Goal: Information Seeking & Learning: Learn about a topic

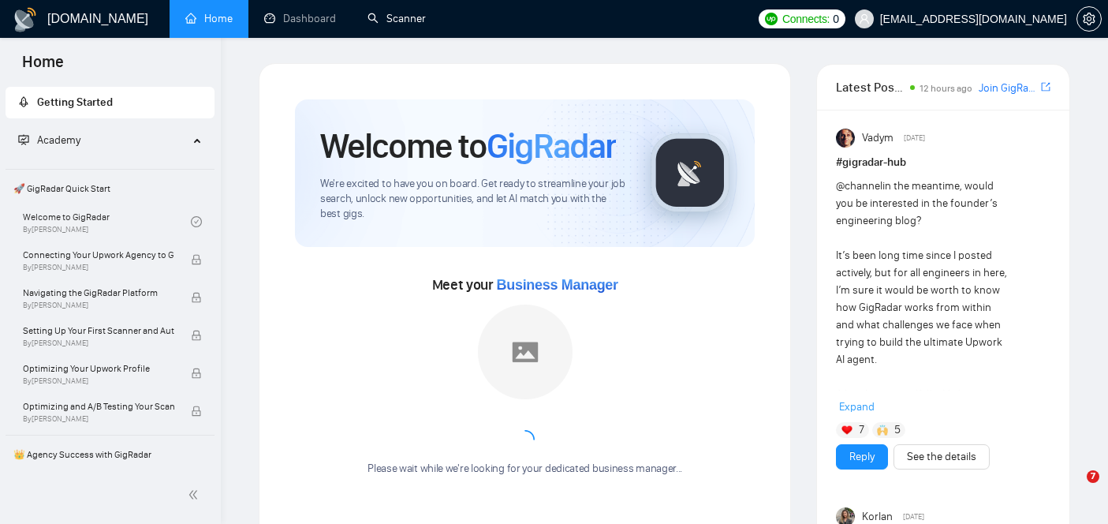
click at [398, 24] on link "Scanner" at bounding box center [396, 18] width 58 height 13
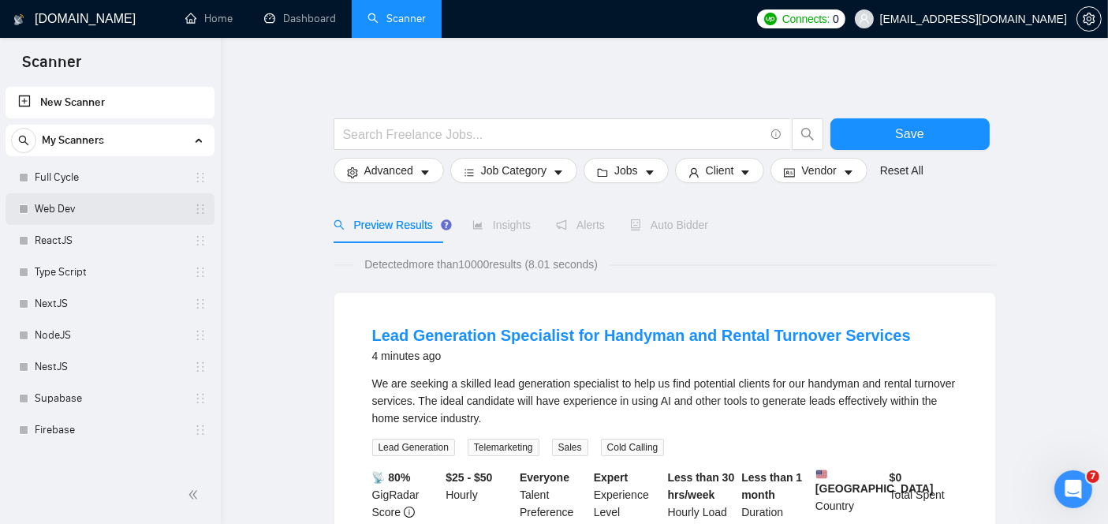
click at [53, 214] on link "Web Dev" at bounding box center [110, 209] width 150 height 32
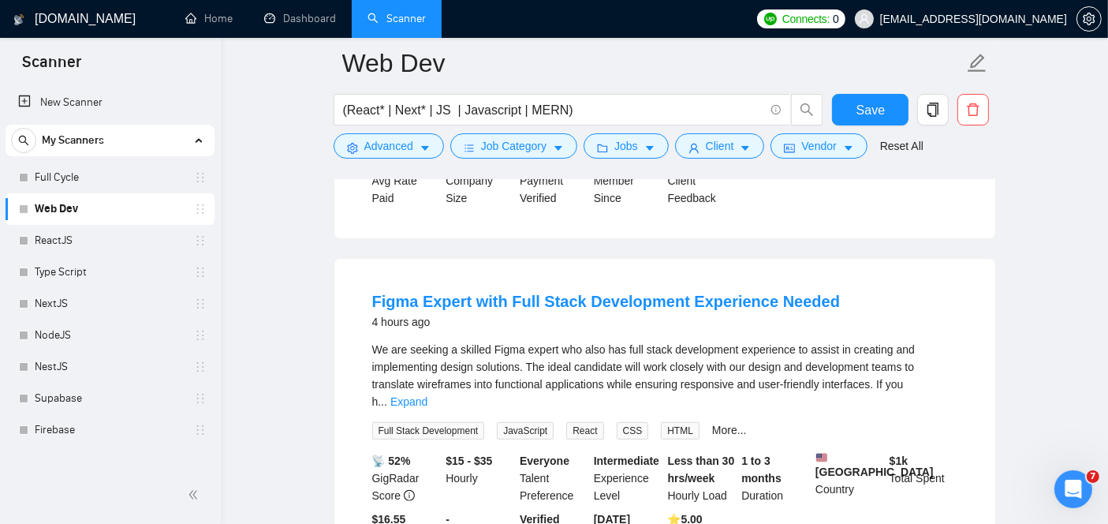
scroll to position [474, 0]
click at [427, 394] on link "Expand" at bounding box center [408, 400] width 37 height 13
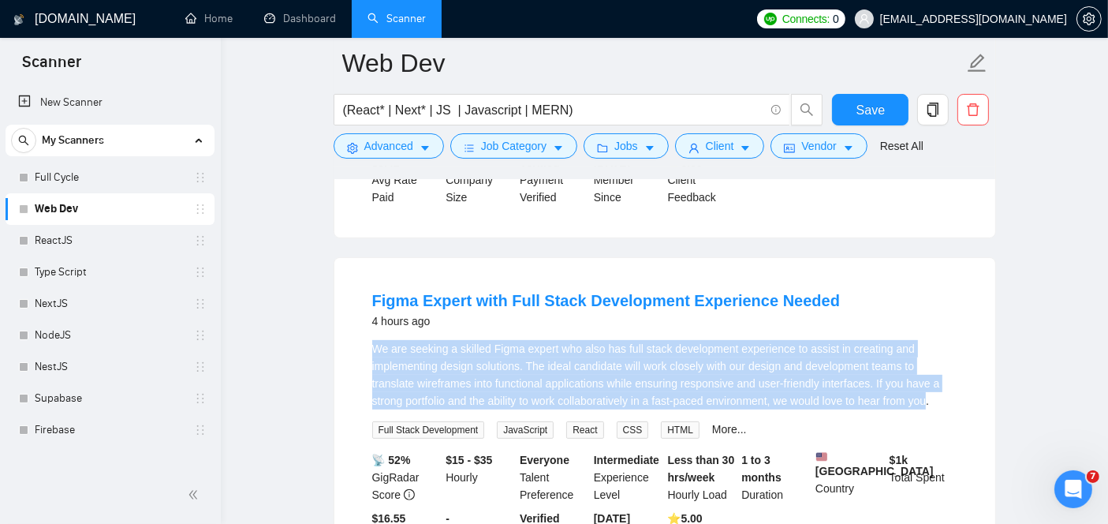
drag, startPoint x: 934, startPoint y: 357, endPoint x: 364, endPoint y: 305, distance: 572.5
click at [364, 305] on li "Figma Expert with Full Stack Development Experience Needed 4 hours ago We are s…" at bounding box center [664, 425] width 623 height 297
copy div "We are seeking a skilled Figma expert who also has full stack development exper…"
click at [422, 292] on link "Figma Expert with Full Stack Development Experience Needed" at bounding box center [606, 300] width 468 height 17
click at [447, 292] on link "Figma Expert with Full Stack Development Experience Needed" at bounding box center [606, 300] width 468 height 17
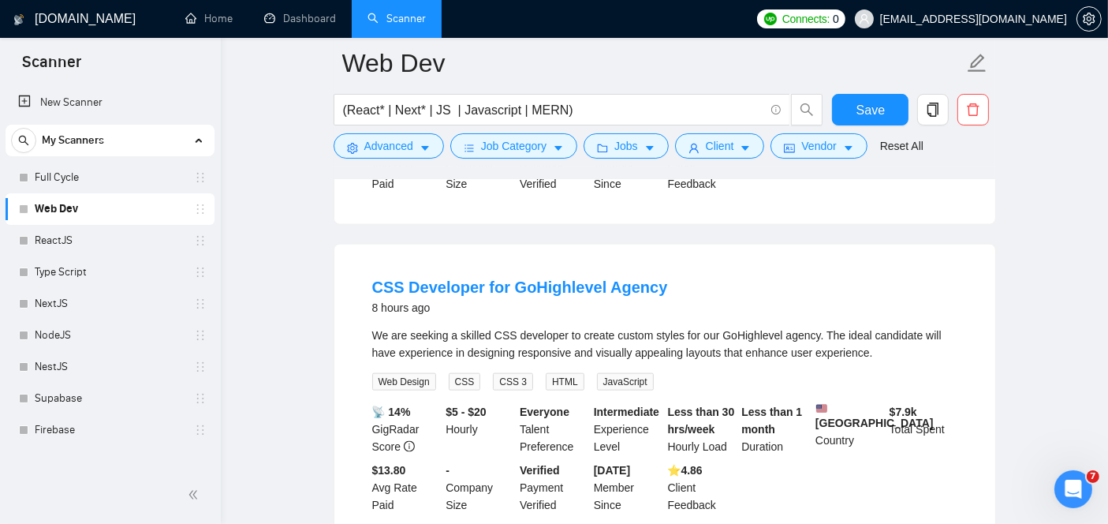
scroll to position [1927, 0]
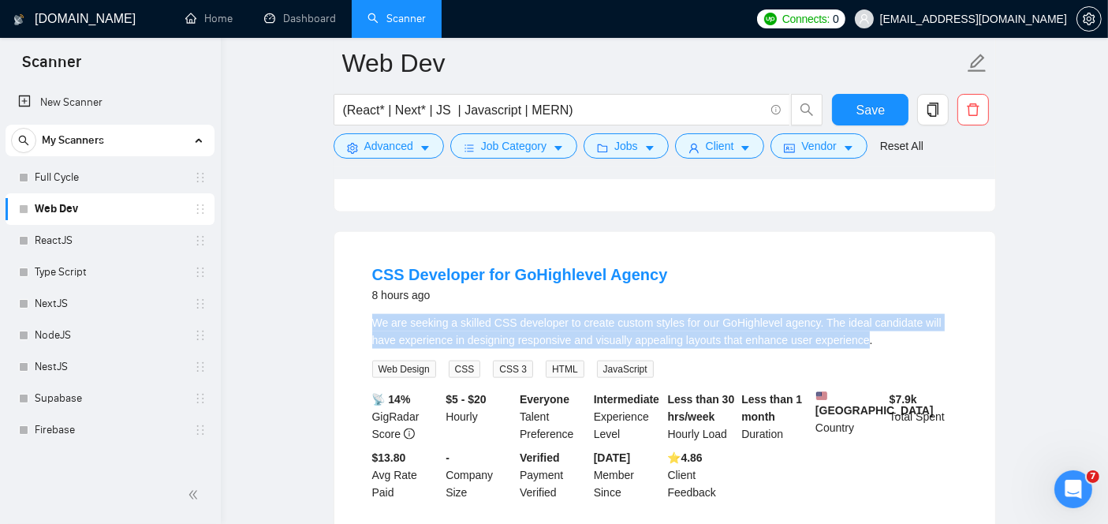
drag, startPoint x: 861, startPoint y: 278, endPoint x: 363, endPoint y: 267, distance: 498.5
click at [363, 267] on li "CSS Developer for GoHighlevel Agency 8 hours ago We are seeking a skilled CSS d…" at bounding box center [664, 382] width 623 height 263
copy div "We are seeking a skilled CSS developer to create custom styles for our GoHighle…"
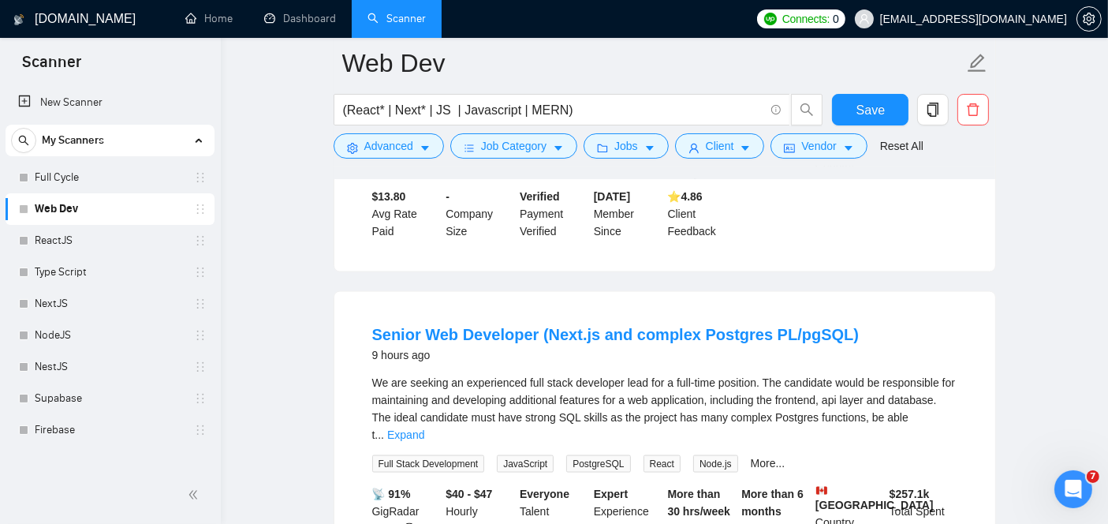
scroll to position [2220, 0]
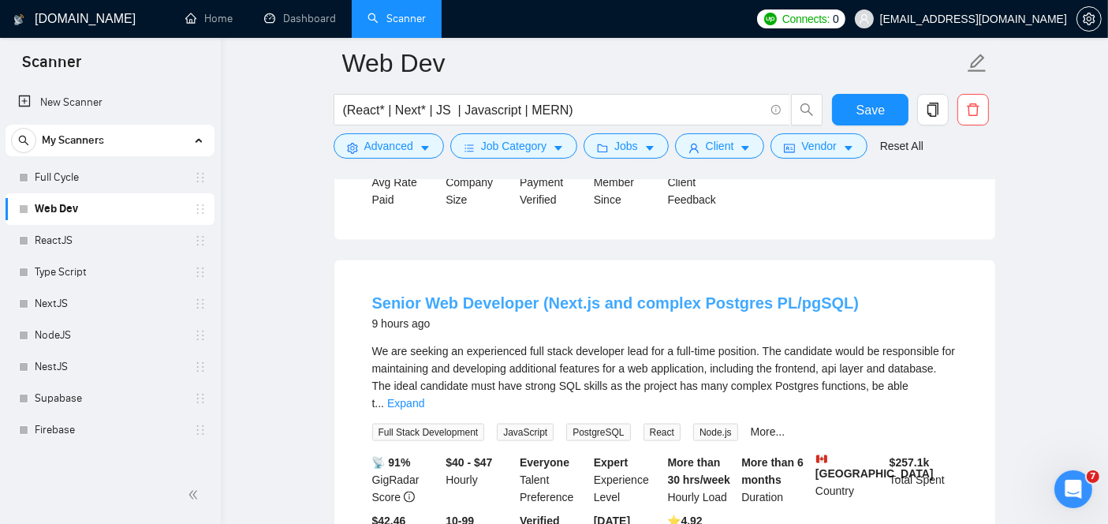
click at [448, 294] on link "Senior Web Developer (Next.js and complex Postgres PL/pgSQL)" at bounding box center [615, 302] width 487 height 17
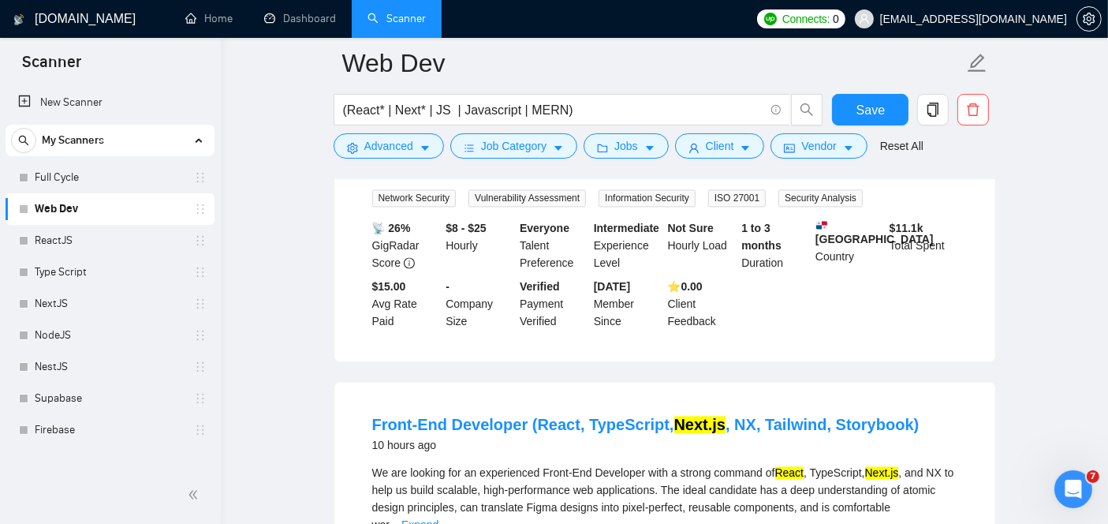
scroll to position [3149, 0]
click at [547, 415] on link "Front-End Developer (React, TypeScript, Next.js , NX, Tailwind, Storybook)" at bounding box center [645, 423] width 547 height 17
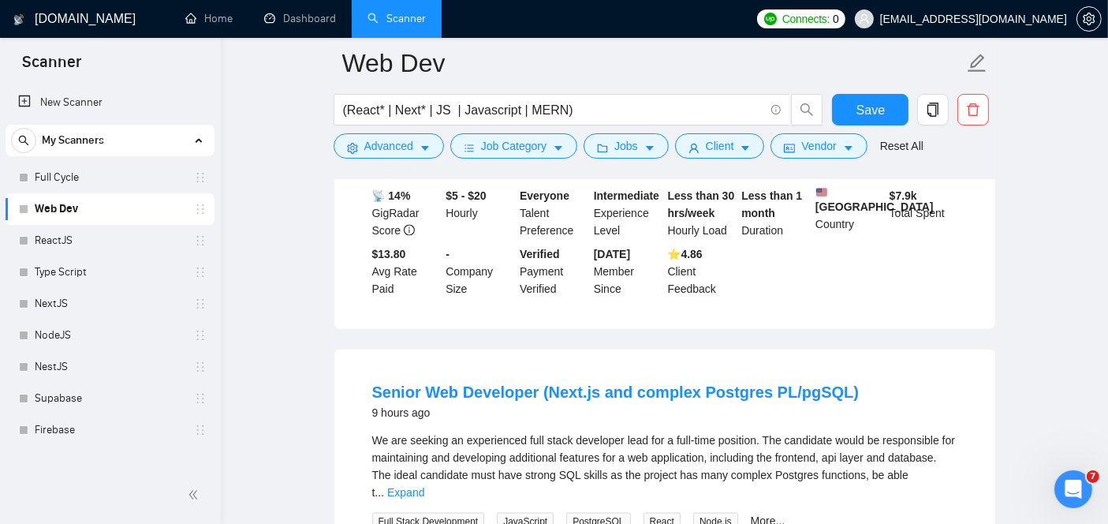
scroll to position [2127, 0]
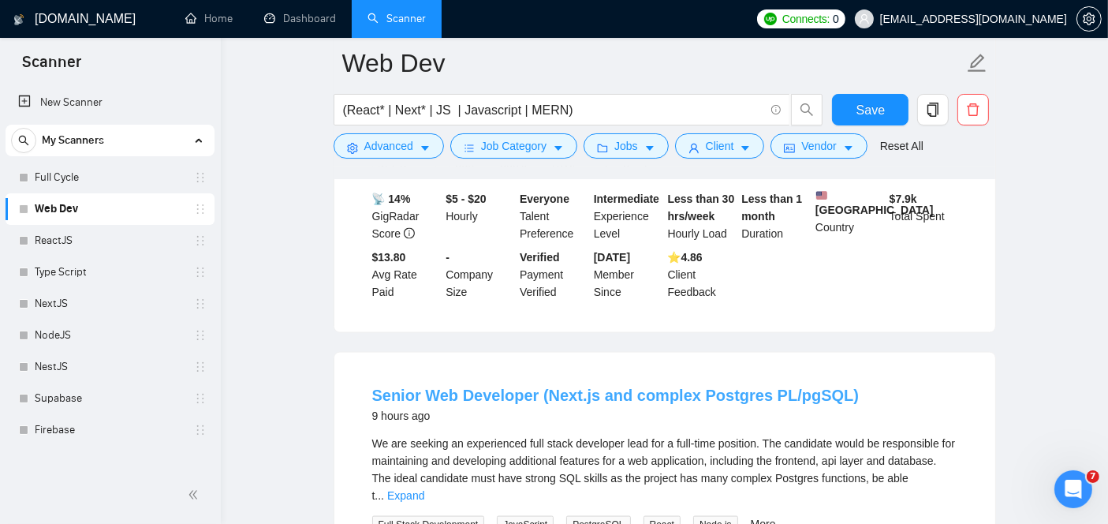
click at [516, 384] on h4 "Senior Web Developer (Next.js and complex Postgres PL/pgSQL)" at bounding box center [615, 395] width 487 height 22
click at [589, 386] on link "Senior Web Developer (Next.js and complex Postgres PL/pgSQL)" at bounding box center [615, 394] width 487 height 17
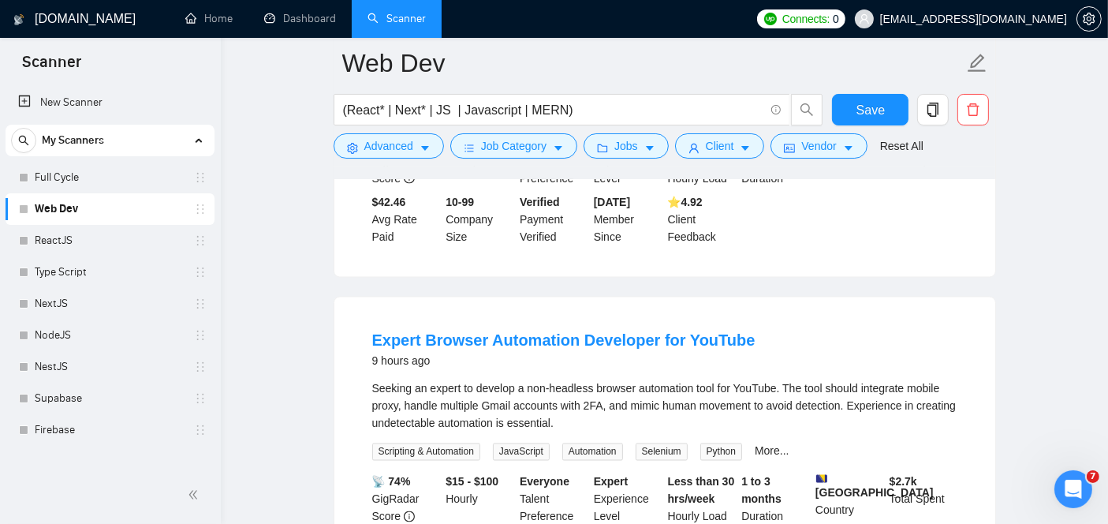
scroll to position [2539, 0]
click at [598, 330] on link "Expert Browser Automation Developer for YouTube" at bounding box center [563, 338] width 383 height 17
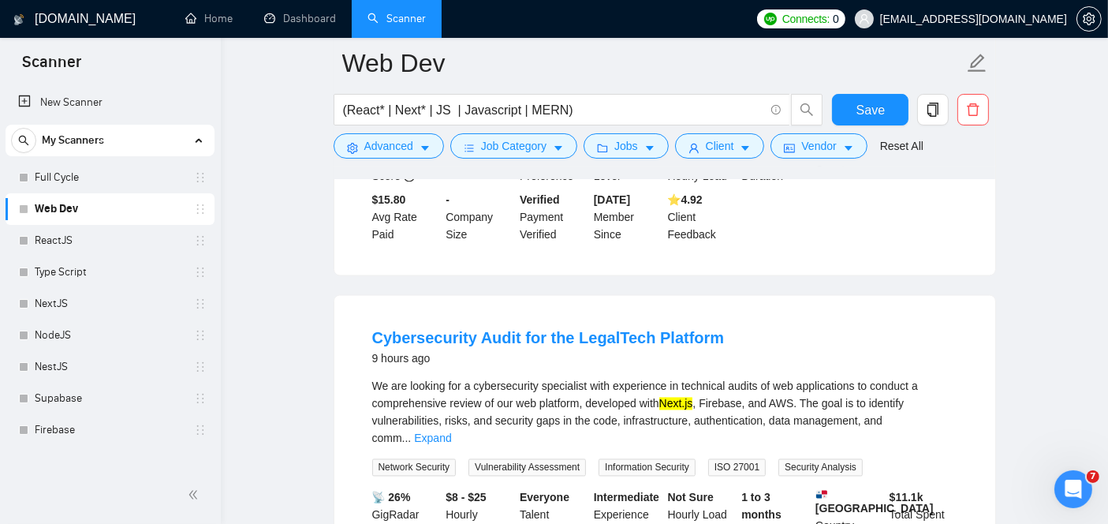
scroll to position [2785, 0]
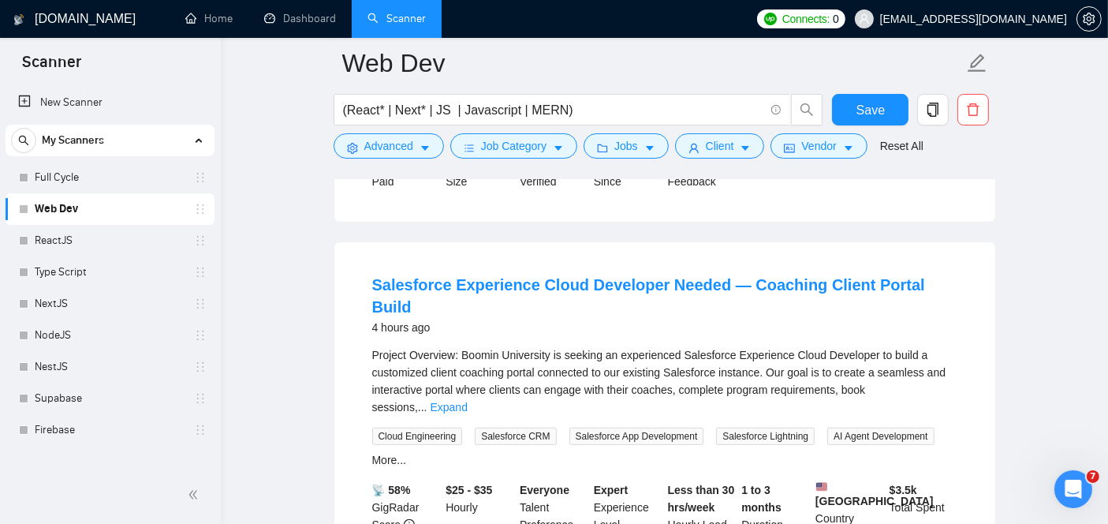
scroll to position [823, 0]
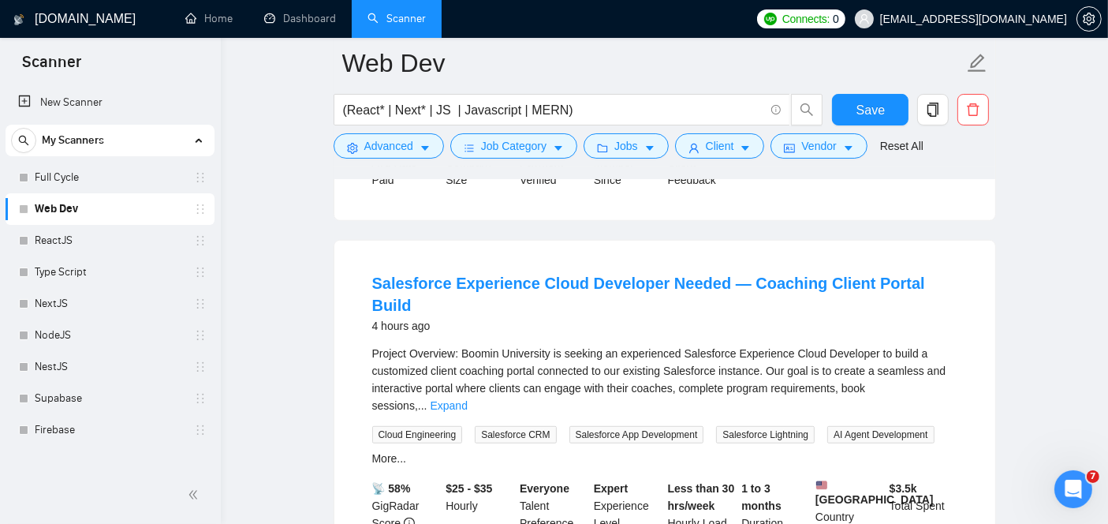
click at [537, 364] on div "Project Overview: Boomin University is seeking an experienced Salesforce Experi…" at bounding box center [664, 406] width 585 height 122
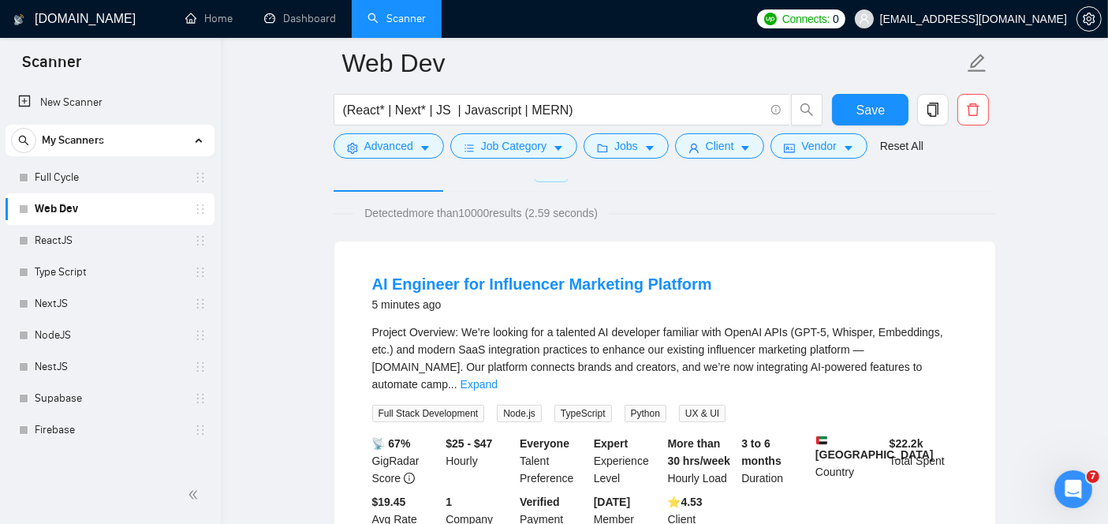
scroll to position [88, 0]
click at [515, 282] on link "AI Engineer for Influencer Marketing Platform" at bounding box center [542, 284] width 340 height 17
